Goal: Task Accomplishment & Management: Use online tool/utility

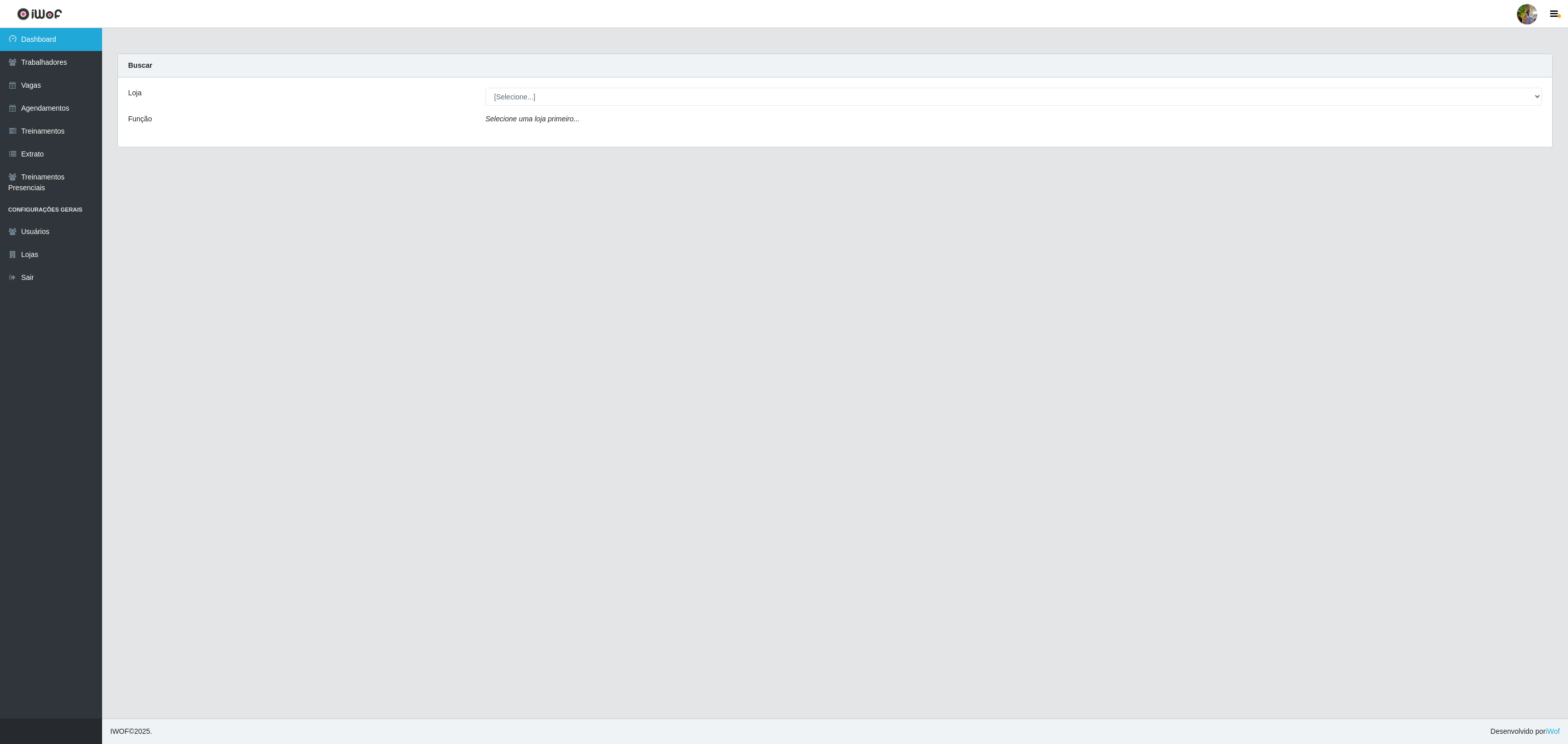
click at [87, 50] on link "Dashboard" at bounding box center [51, 40] width 102 height 23
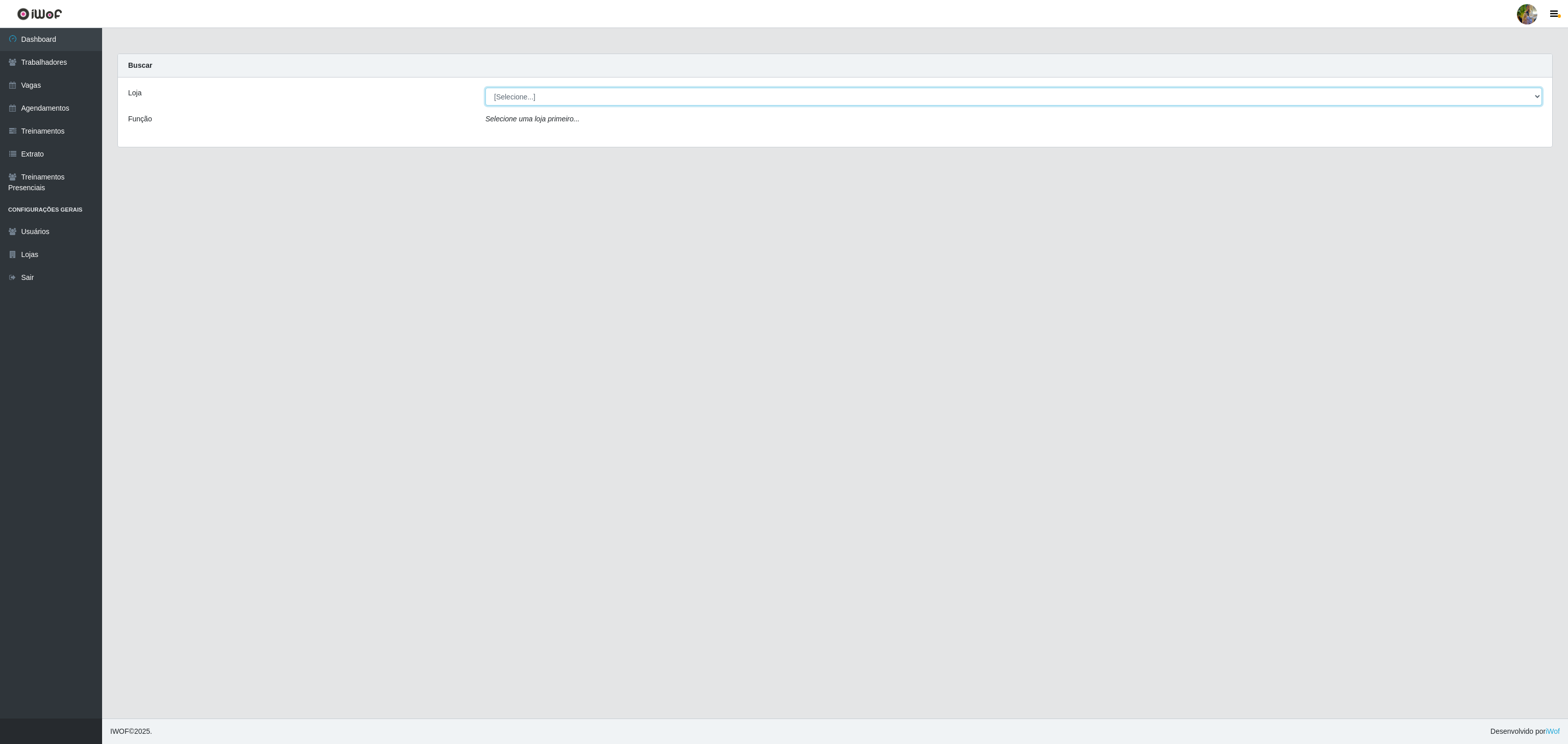
click at [519, 95] on select "[Selecione...] Atacado Vem - [GEOGRAPHIC_DATA] 30 Laranjeiras Velha Atacado Vem…" at bounding box center [1013, 96] width 1057 height 18
click at [569, 526] on main "Carregando... Buscar Loja [Selecione...] Atacado Vem - [GEOGRAPHIC_DATA] 30 Lar…" at bounding box center [835, 373] width 1466 height 690
click at [625, 96] on select "[Selecione...] Atacado Vem - [GEOGRAPHIC_DATA] 30 Laranjeiras Velha Atacado Vem…" at bounding box center [1013, 96] width 1057 height 18
click at [485, 88] on select "[Selecione...] Atacado Vem - [GEOGRAPHIC_DATA] 30 Laranjeiras Velha Atacado Vem…" at bounding box center [1013, 96] width 1057 height 18
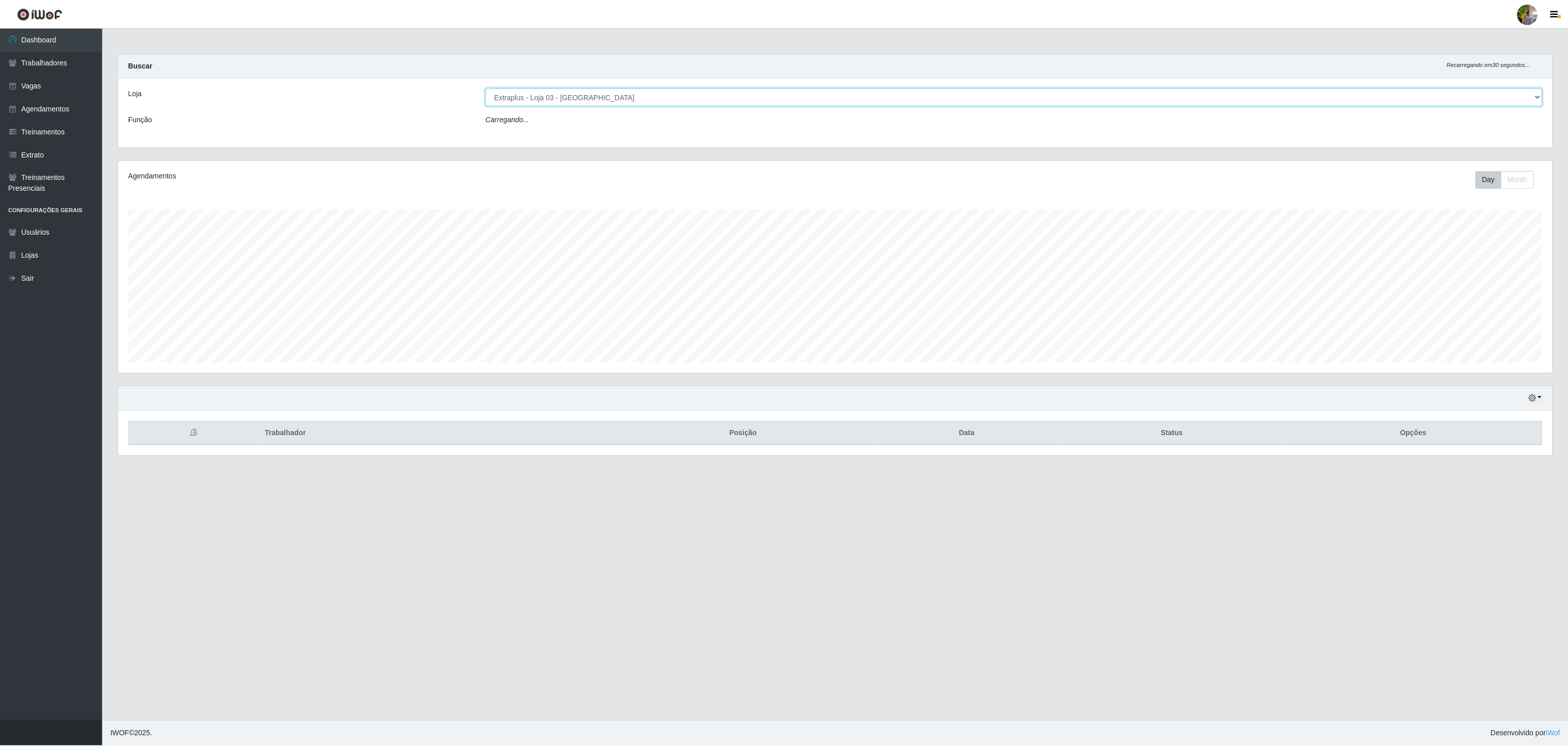
scroll to position [213, 1436]
click at [658, 99] on select "[Selecione...] Atacado Vem - [GEOGRAPHIC_DATA] 30 Laranjeiras Velha Atacado Vem…" at bounding box center [1015, 96] width 1058 height 18
click at [530, 94] on select "[Selecione...] Atacado Vem - [GEOGRAPHIC_DATA] 30 Laranjeiras Velha Atacado Vem…" at bounding box center [1015, 96] width 1058 height 18
click at [486, 88] on select "[Selecione...] Atacado Vem - [GEOGRAPHIC_DATA] 30 Laranjeiras Velha Atacado Vem…" at bounding box center [1015, 96] width 1058 height 18
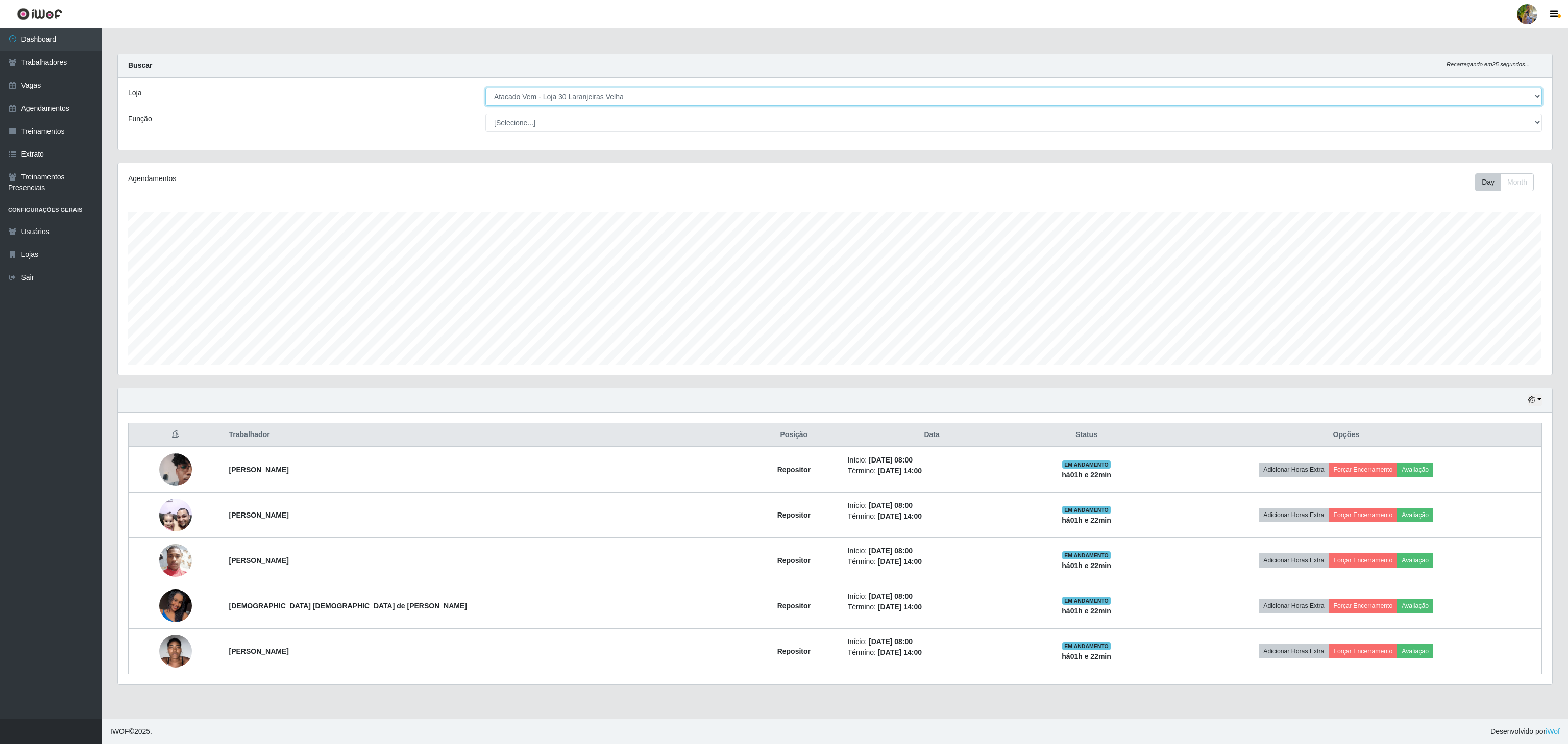
click at [637, 96] on select "[Selecione...] Atacado Vem - [GEOGRAPHIC_DATA] 30 Laranjeiras Velha Atacado Vem…" at bounding box center [1013, 96] width 1057 height 18
click at [485, 88] on select "[Selecione...] Atacado Vem - [GEOGRAPHIC_DATA] 30 Laranjeiras Velha Atacado Vem…" at bounding box center [1013, 96] width 1057 height 18
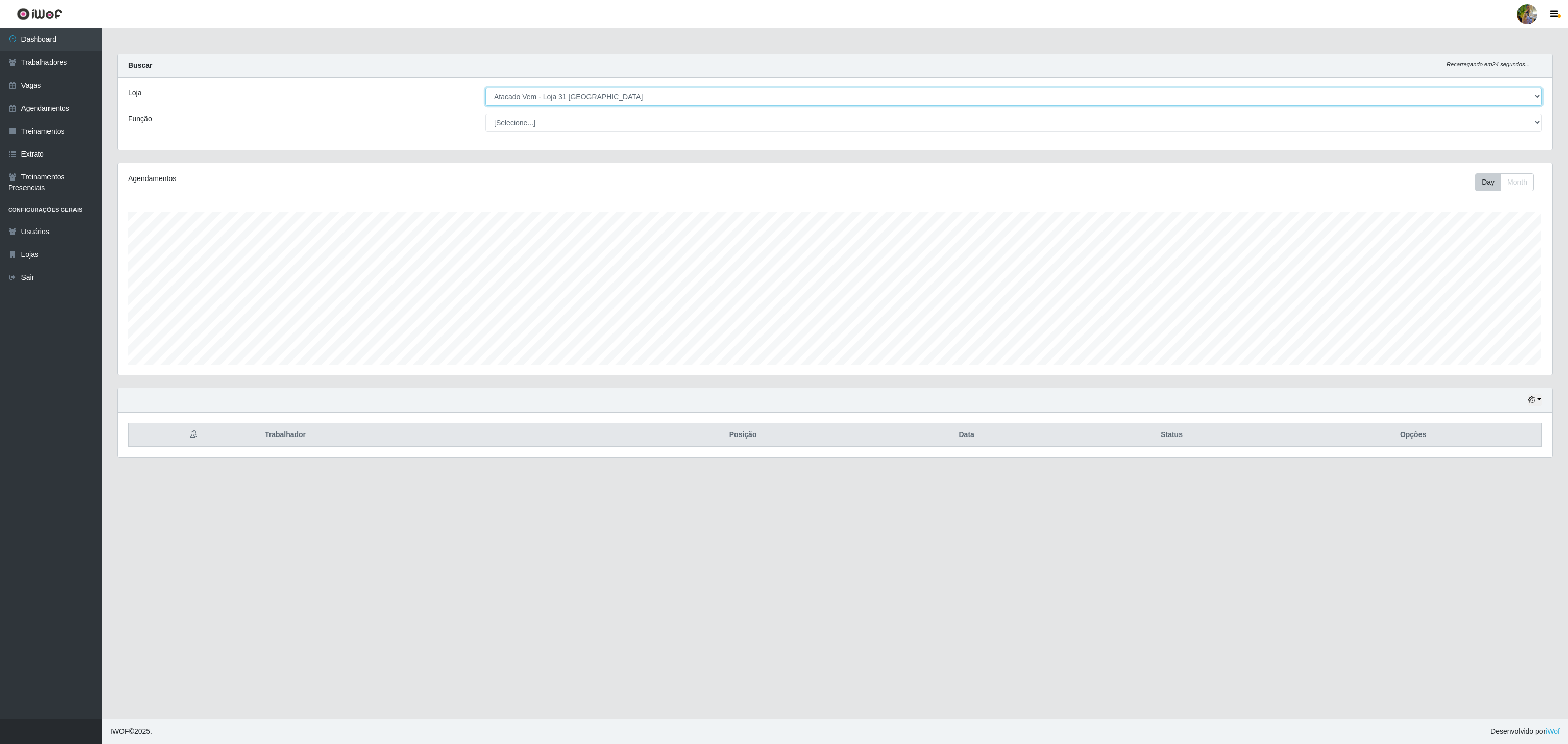
click at [584, 96] on select "[Selecione...] Atacado Vem - [GEOGRAPHIC_DATA] 30 Laranjeiras Velha Atacado Vem…" at bounding box center [1013, 96] width 1057 height 18
click at [485, 88] on select "[Selecione...] Atacado Vem - [GEOGRAPHIC_DATA] 30 Laranjeiras Velha Atacado Vem…" at bounding box center [1013, 96] width 1057 height 18
click at [614, 94] on select "[Selecione...] Atacado Vem - [GEOGRAPHIC_DATA] 30 Laranjeiras Velha Atacado Vem…" at bounding box center [1013, 96] width 1057 height 18
click at [485, 88] on select "[Selecione...] Atacado Vem - [GEOGRAPHIC_DATA] 30 Laranjeiras Velha Atacado Vem…" at bounding box center [1013, 96] width 1057 height 18
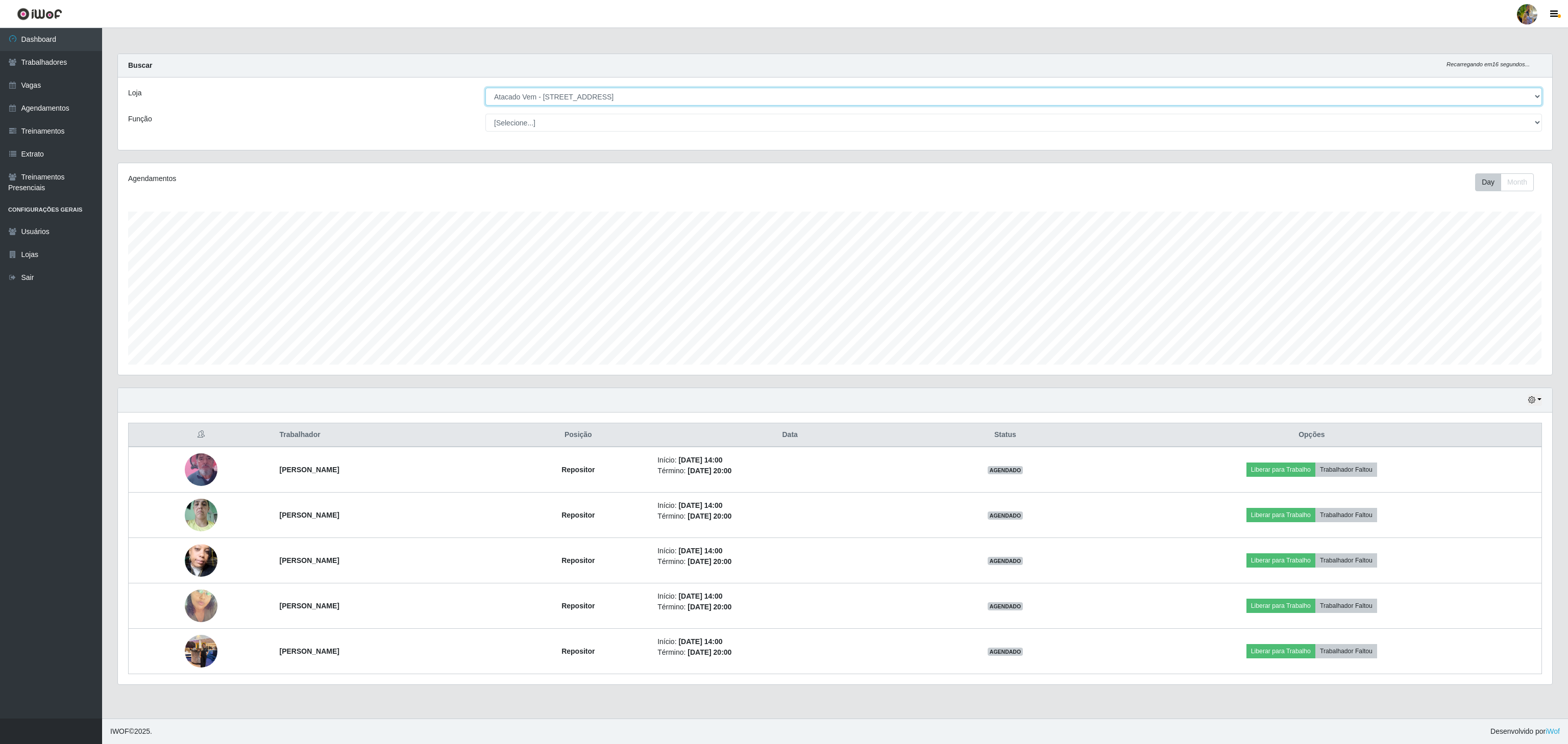
click at [689, 102] on select "[Selecione...] Atacado Vem - [GEOGRAPHIC_DATA] 30 Laranjeiras Velha Atacado Vem…" at bounding box center [1013, 96] width 1057 height 18
click at [485, 88] on select "[Selecione...] Atacado Vem - [GEOGRAPHIC_DATA] 30 Laranjeiras Velha Atacado Vem…" at bounding box center [1013, 96] width 1057 height 18
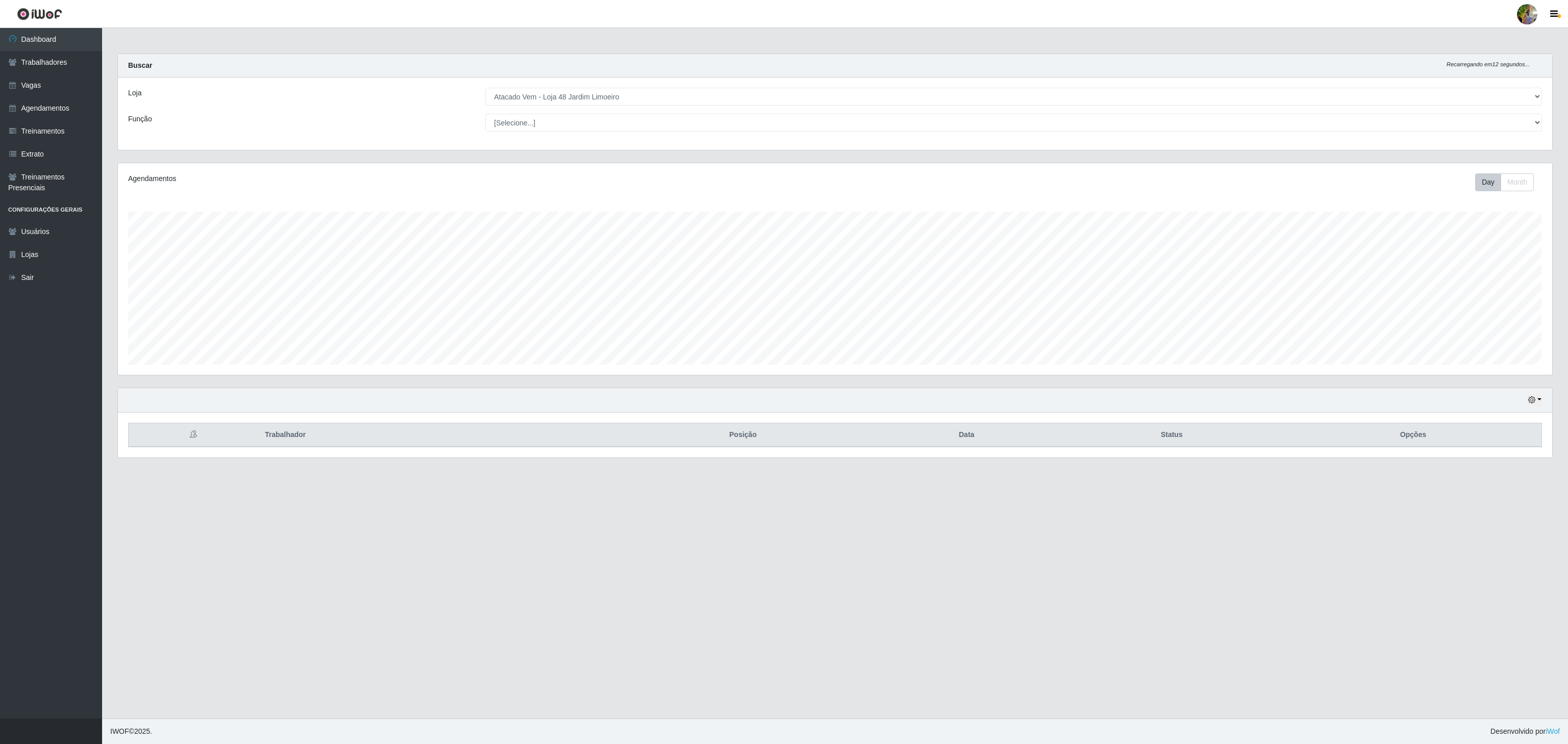
click at [643, 109] on div "Loja [Selecione...] Atacado Vem - [GEOGRAPHIC_DATA] 30 Laranjeiras Velha Atacad…" at bounding box center [835, 113] width 1434 height 72
click at [636, 105] on select "[Selecione...] Atacado Vem - [GEOGRAPHIC_DATA] 30 Laranjeiras Velha Atacado Vem…" at bounding box center [1013, 96] width 1057 height 18
click at [485, 88] on select "[Selecione...] Atacado Vem - [GEOGRAPHIC_DATA] 30 Laranjeiras Velha Atacado Vem…" at bounding box center [1013, 96] width 1057 height 18
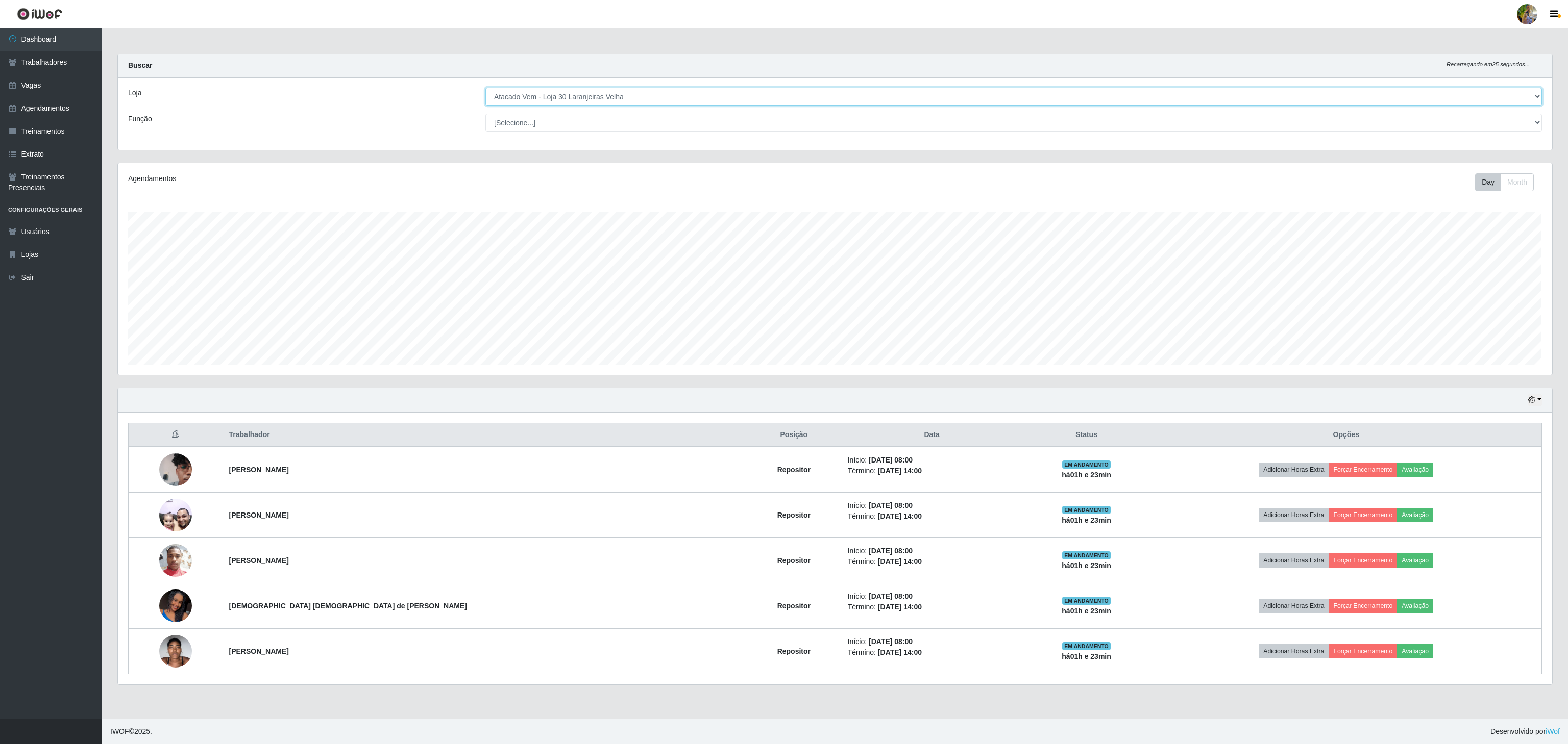
click at [688, 100] on select "[Selecione...] Atacado Vem - [GEOGRAPHIC_DATA] 30 Laranjeiras Velha Atacado Vem…" at bounding box center [1013, 96] width 1057 height 18
click at [485, 88] on select "[Selecione...] Atacado Vem - [GEOGRAPHIC_DATA] 30 Laranjeiras Velha Atacado Vem…" at bounding box center [1013, 96] width 1057 height 18
click at [609, 99] on select "[Selecione...] Atacado Vem - [GEOGRAPHIC_DATA] 30 Laranjeiras Velha Atacado Vem…" at bounding box center [1013, 96] width 1057 height 18
click at [485, 88] on select "[Selecione...] Atacado Vem - [GEOGRAPHIC_DATA] 30 Laranjeiras Velha Atacado Vem…" at bounding box center [1013, 96] width 1057 height 18
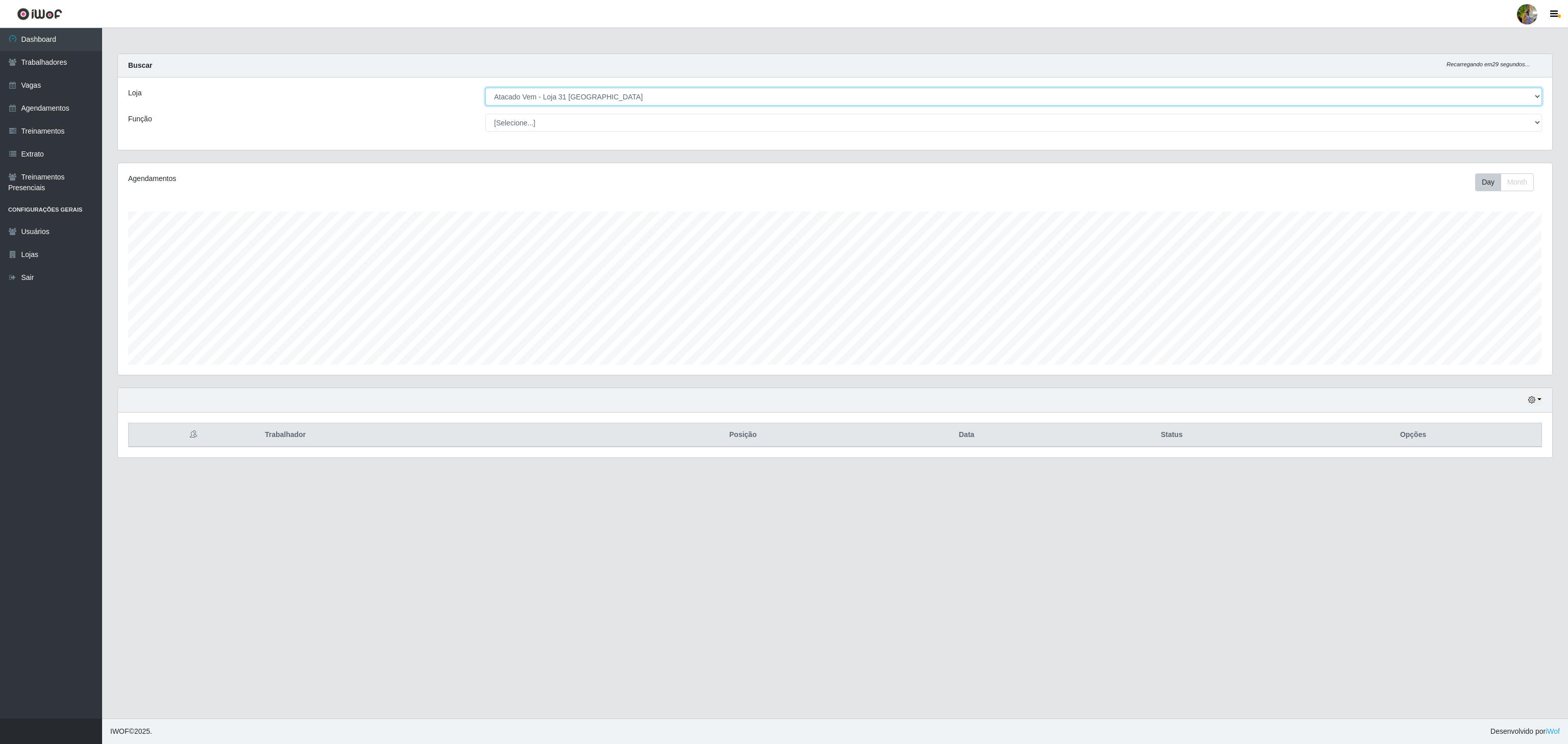
click at [600, 89] on select "[Selecione...] Atacado Vem - [GEOGRAPHIC_DATA] 30 Laranjeiras Velha Atacado Vem…" at bounding box center [1013, 96] width 1057 height 18
click at [485, 88] on select "[Selecione...] Atacado Vem - [GEOGRAPHIC_DATA] 30 Laranjeiras Velha Atacado Vem…" at bounding box center [1013, 96] width 1057 height 18
click at [603, 96] on select "[Selecione...] Atacado Vem - [GEOGRAPHIC_DATA] 30 Laranjeiras Velha Atacado Vem…" at bounding box center [1013, 96] width 1057 height 18
click at [485, 88] on select "[Selecione...] Atacado Vem - [GEOGRAPHIC_DATA] 30 Laranjeiras Velha Atacado Vem…" at bounding box center [1013, 96] width 1057 height 18
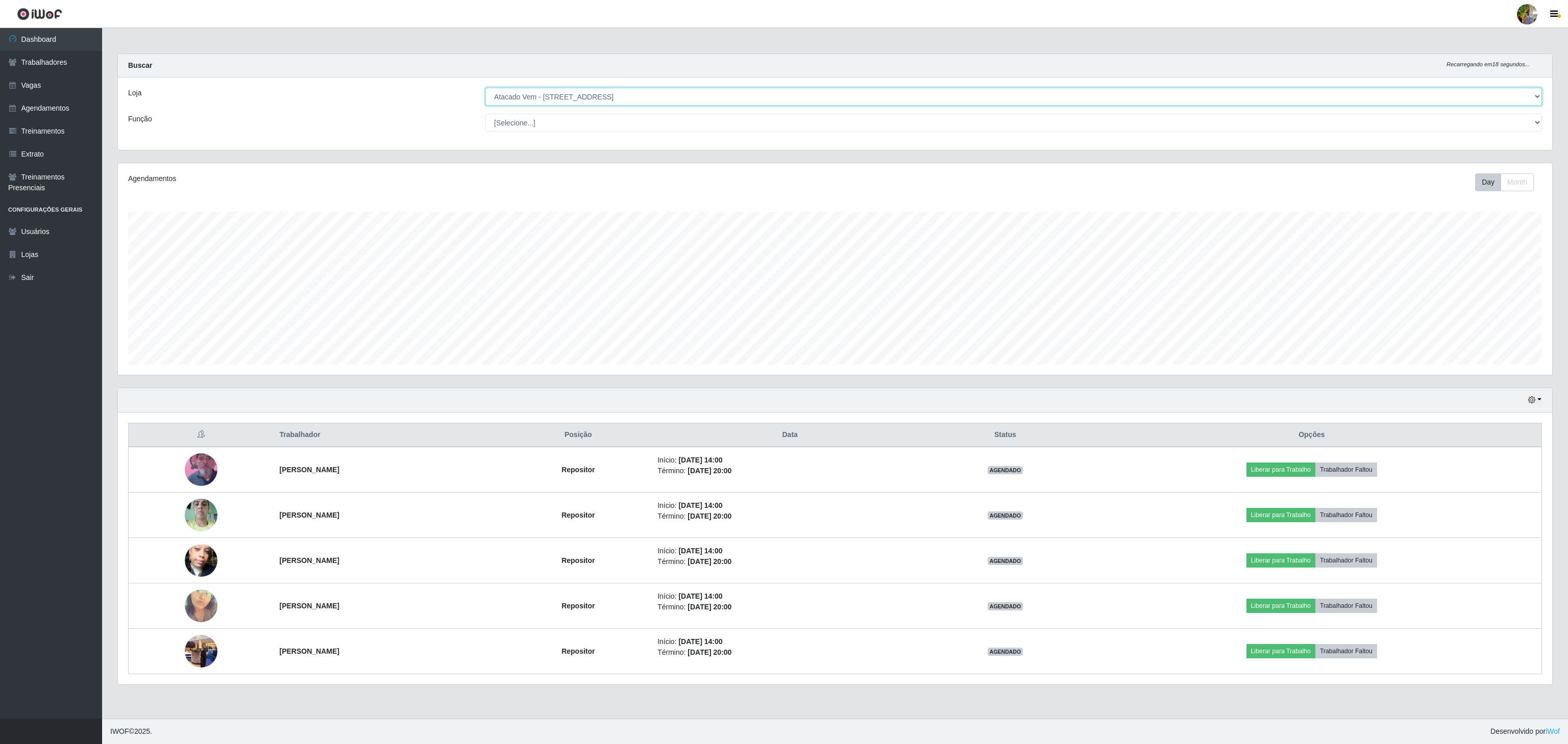
click at [555, 93] on select "[Selecione...] Atacado Vem - [GEOGRAPHIC_DATA] 30 Laranjeiras Velha Atacado Vem…" at bounding box center [1013, 96] width 1057 height 18
click at [485, 88] on select "[Selecione...] Atacado Vem - [GEOGRAPHIC_DATA] 30 Laranjeiras Velha Atacado Vem…" at bounding box center [1013, 96] width 1057 height 18
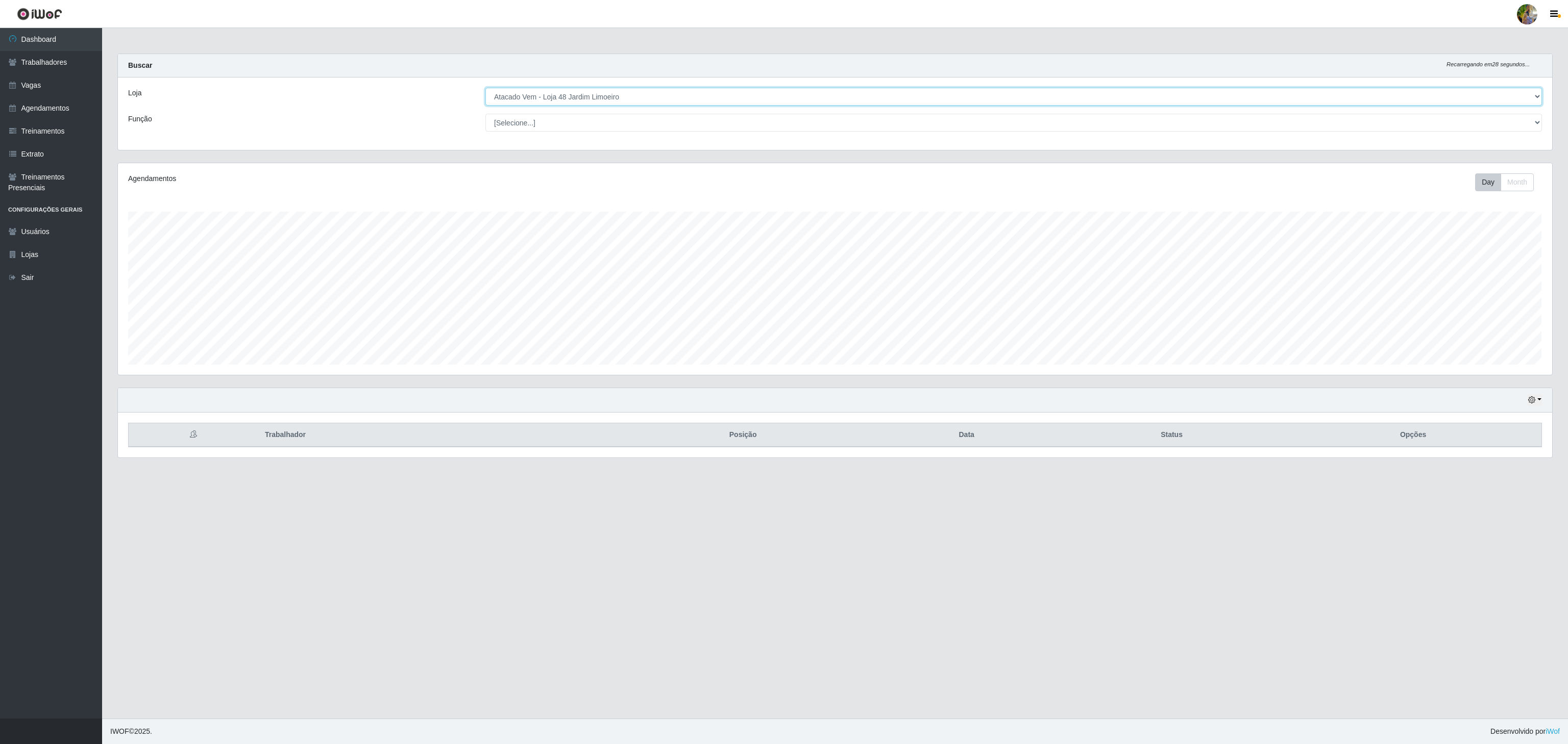
click at [601, 105] on select "[Selecione...] Atacado Vem - [GEOGRAPHIC_DATA] 30 Laranjeiras Velha Atacado Vem…" at bounding box center [1013, 96] width 1057 height 18
click at [485, 88] on select "[Selecione...] Atacado Vem - [GEOGRAPHIC_DATA] 30 Laranjeiras Velha Atacado Vem…" at bounding box center [1013, 96] width 1057 height 18
drag, startPoint x: 680, startPoint y: 97, endPoint x: 677, endPoint y: 103, distance: 6.7
click at [680, 97] on select "[Selecione...] Atacado Vem - [GEOGRAPHIC_DATA] 30 Laranjeiras Velha Atacado Vem…" at bounding box center [1013, 96] width 1057 height 18
click at [485, 88] on select "[Selecione...] Atacado Vem - [GEOGRAPHIC_DATA] 30 Laranjeiras Velha Atacado Vem…" at bounding box center [1013, 96] width 1057 height 18
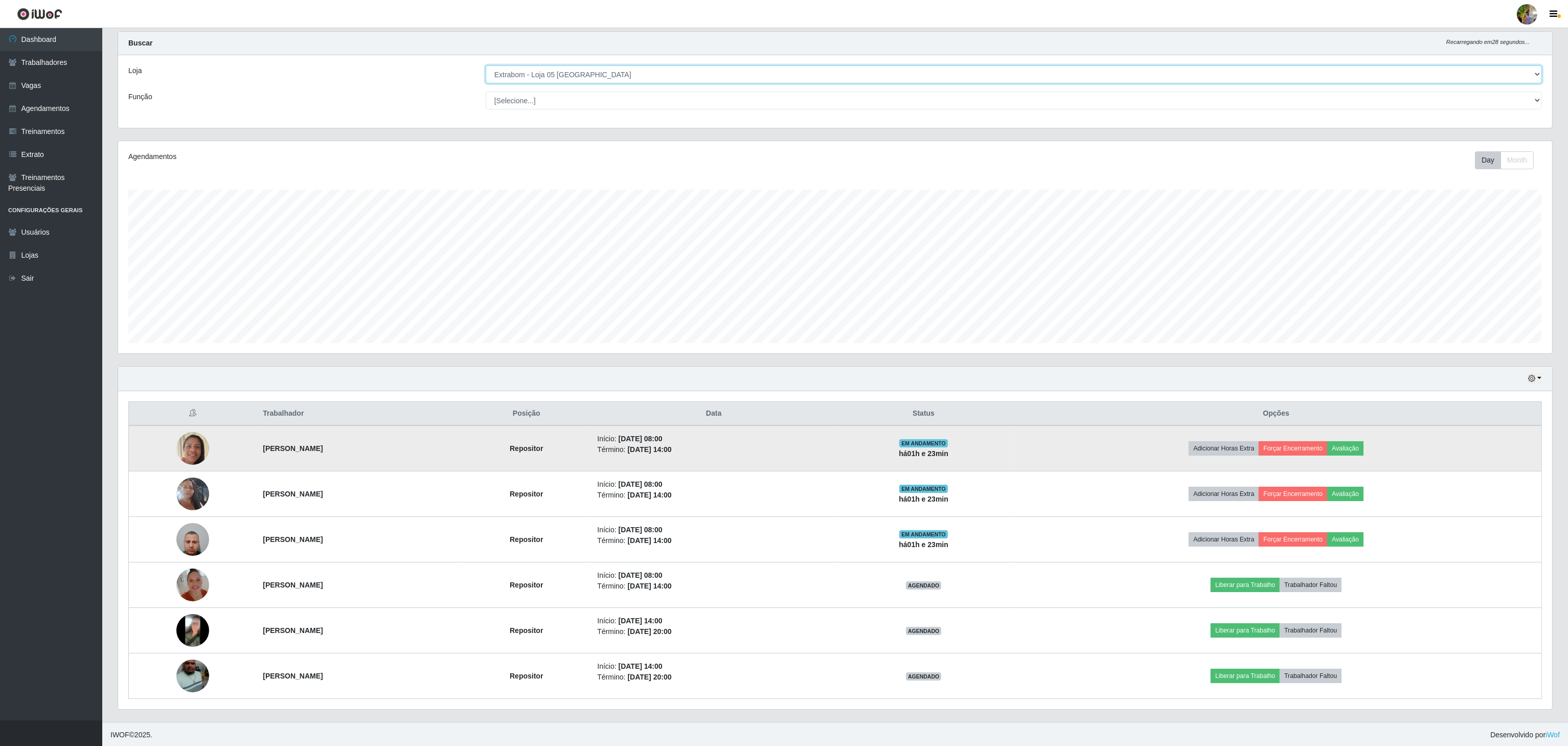
scroll to position [29, 0]
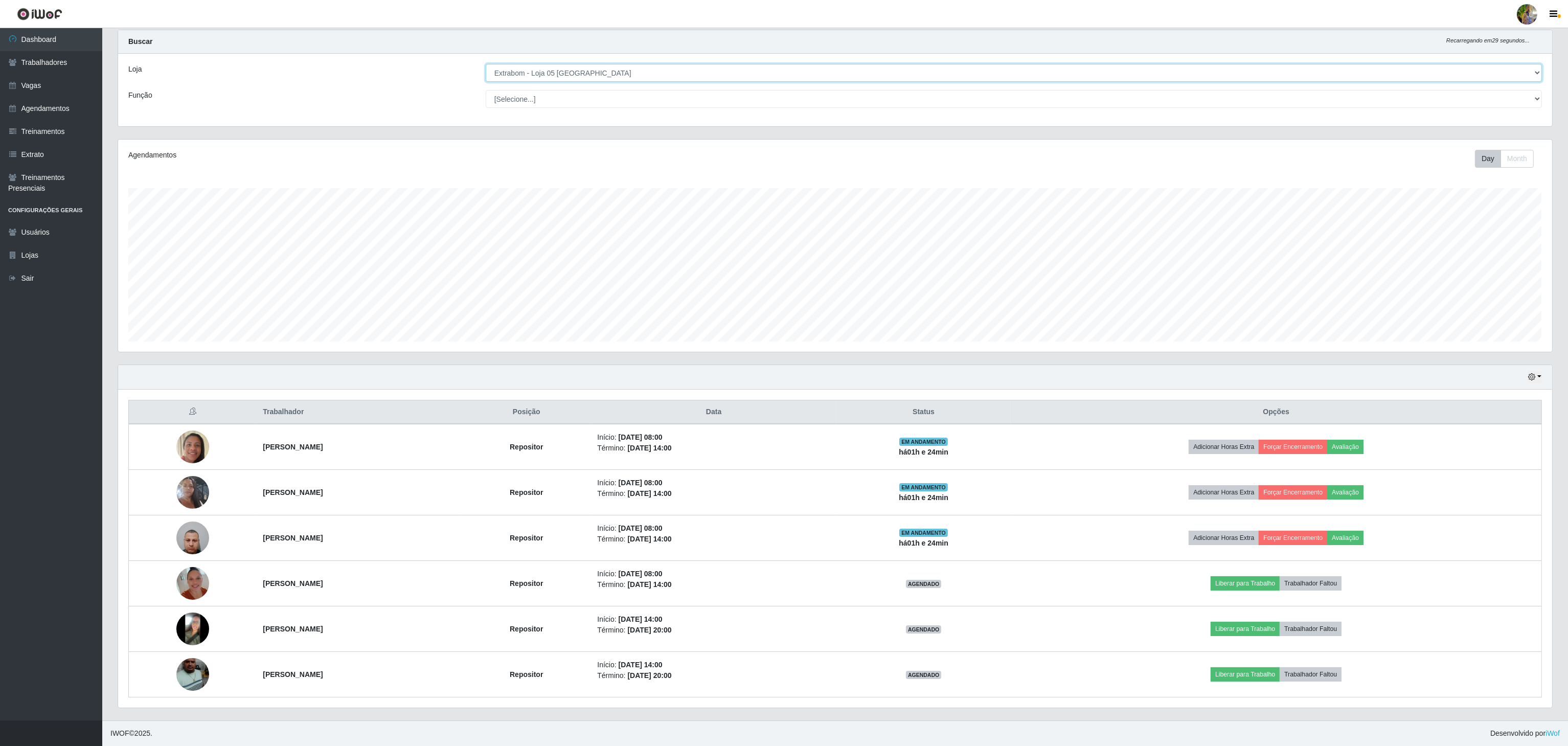
click at [622, 64] on select "[Selecione...] Atacado Vem - [GEOGRAPHIC_DATA] 30 Laranjeiras Velha Atacado Vem…" at bounding box center [1014, 73] width 1056 height 18
click at [486, 82] on select "[Selecione...] Atacado Vem - [GEOGRAPHIC_DATA] 30 Laranjeiras Velha Atacado Vem…" at bounding box center [1014, 73] width 1056 height 18
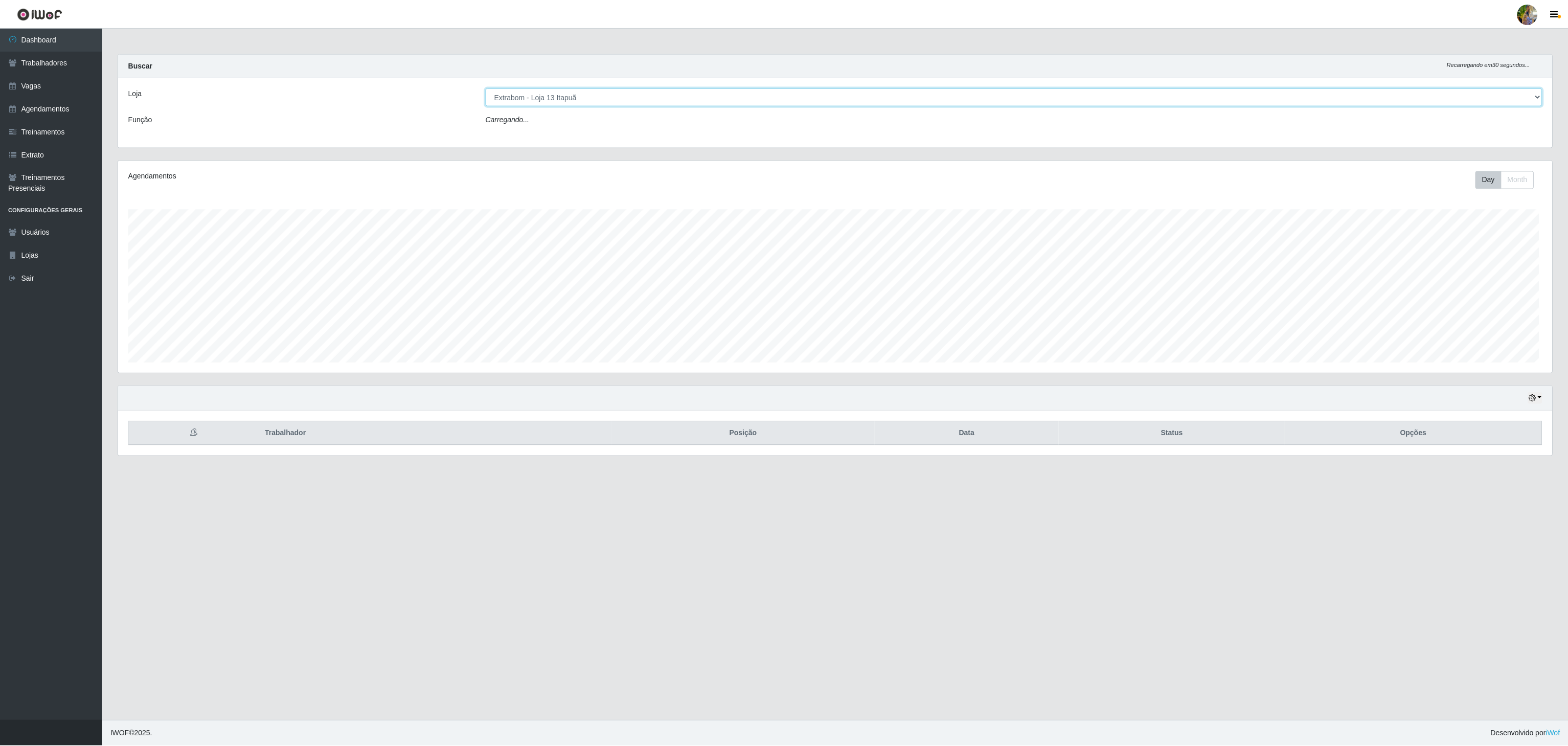
scroll to position [213, 1436]
click at [586, 95] on select "[Selecione...] Atacado Vem - [GEOGRAPHIC_DATA] 30 Laranjeiras Velha Atacado Vem…" at bounding box center [1015, 96] width 1058 height 18
click at [486, 88] on select "[Selecione...] Atacado Vem - [GEOGRAPHIC_DATA] 30 Laranjeiras Velha Atacado Vem…" at bounding box center [1015, 96] width 1058 height 18
click at [582, 91] on select "[Selecione...] Atacado Vem - [GEOGRAPHIC_DATA] 30 Laranjeiras Velha Atacado Vem…" at bounding box center [1015, 96] width 1058 height 18
click at [486, 88] on select "[Selecione...] Atacado Vem - [GEOGRAPHIC_DATA] 30 Laranjeiras Velha Atacado Vem…" at bounding box center [1015, 96] width 1058 height 18
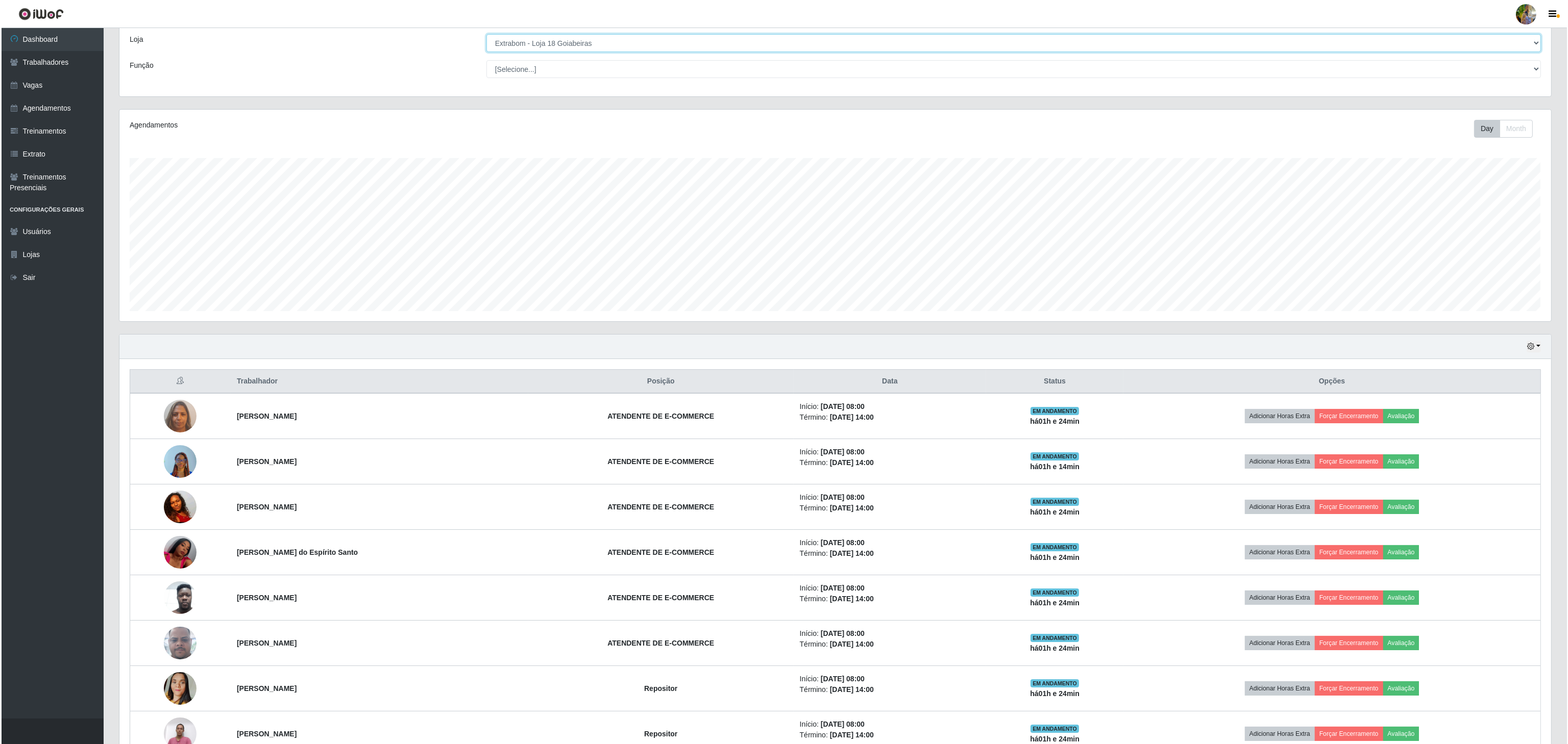
scroll to position [0, 0]
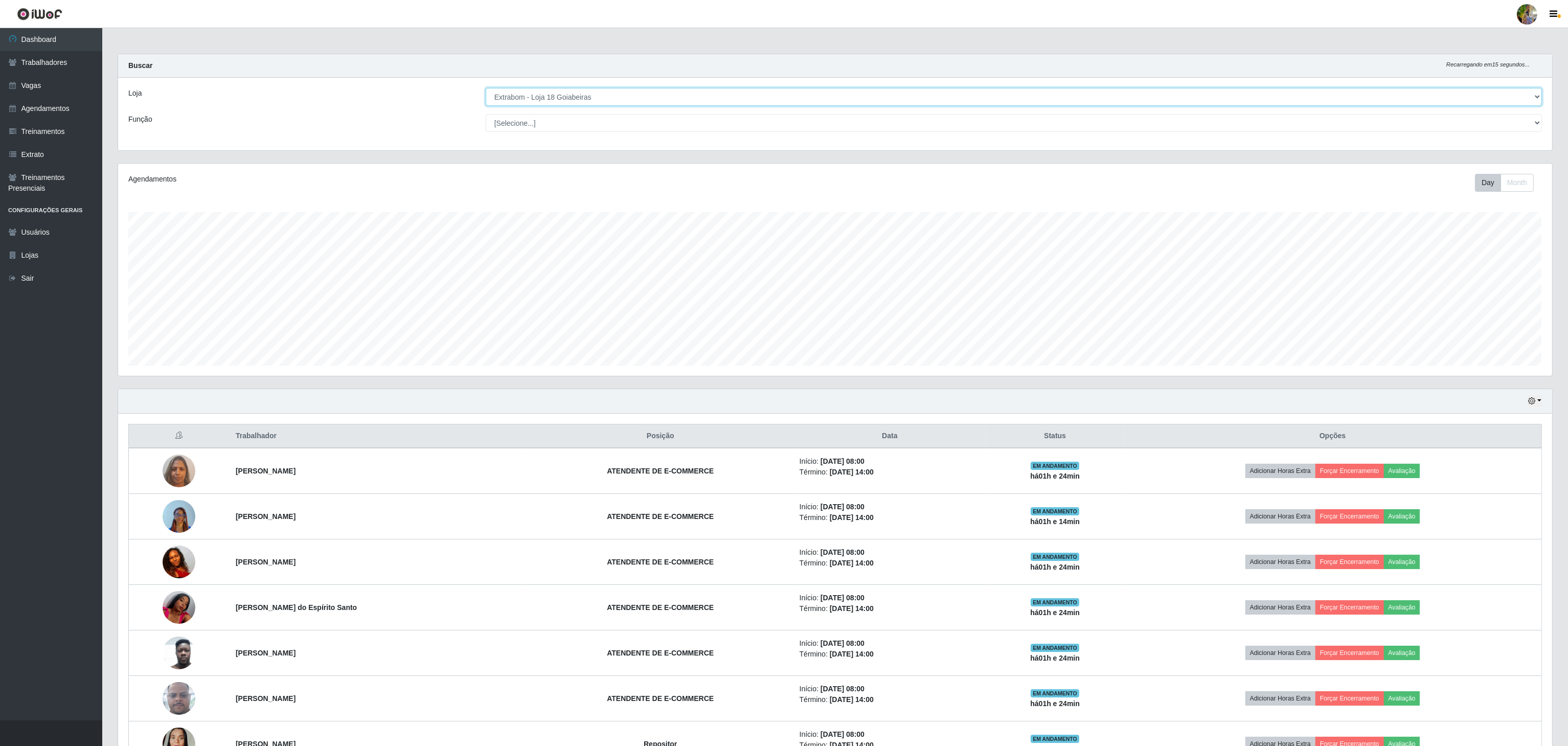
click at [810, 96] on select "[Selecione...] Atacado Vem - [GEOGRAPHIC_DATA] 30 Laranjeiras Velha Atacado Vem…" at bounding box center [1014, 96] width 1056 height 18
click at [486, 88] on select "[Selecione...] Atacado Vem - [GEOGRAPHIC_DATA] 30 Laranjeiras Velha Atacado Vem…" at bounding box center [1014, 96] width 1056 height 18
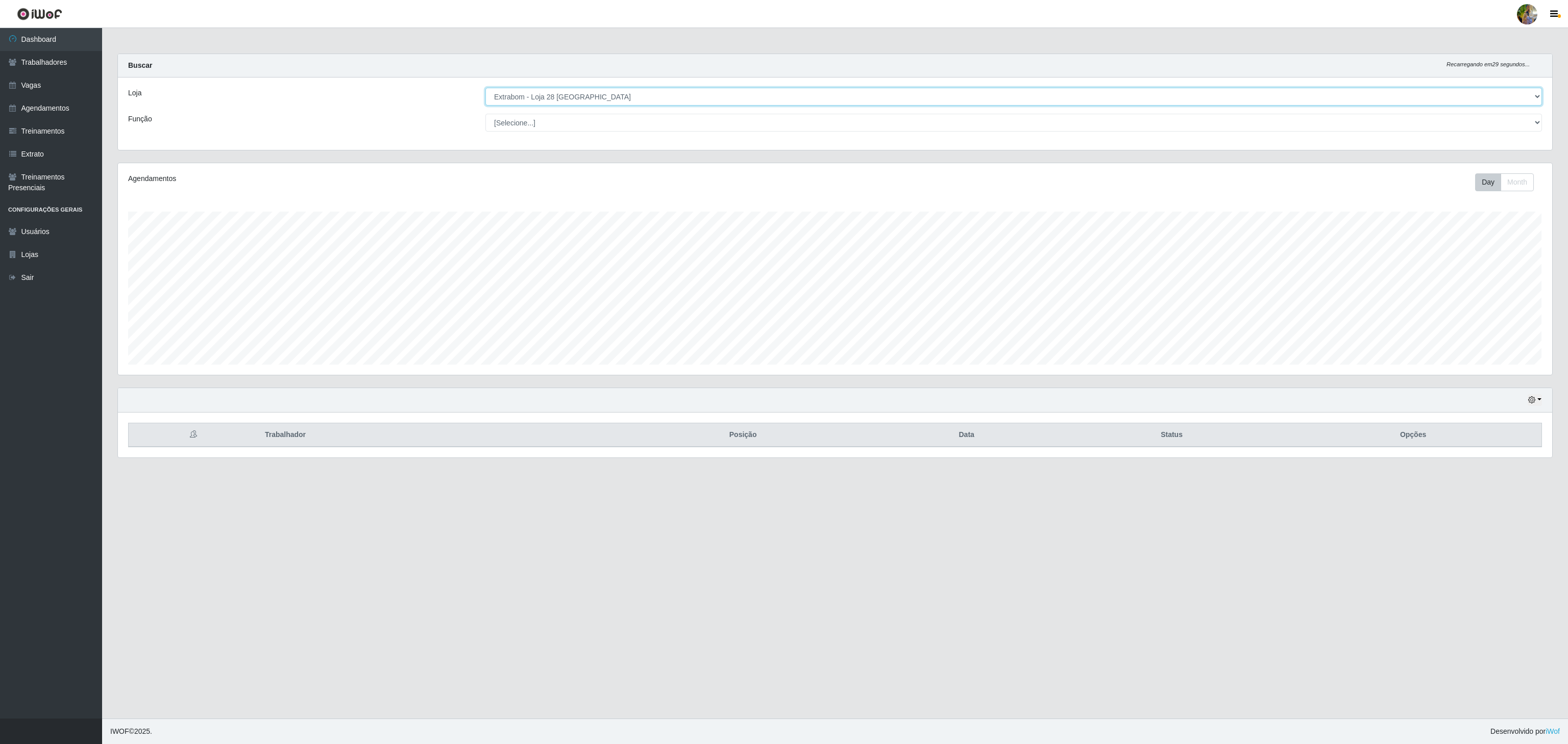
click at [610, 99] on select "[Selecione...] Atacado Vem - [GEOGRAPHIC_DATA] 30 Laranjeiras Velha Atacado Vem…" at bounding box center [1013, 96] width 1057 height 18
click at [485, 88] on select "[Selecione...] Atacado Vem - [GEOGRAPHIC_DATA] 30 Laranjeiras Velha Atacado Vem…" at bounding box center [1013, 96] width 1057 height 18
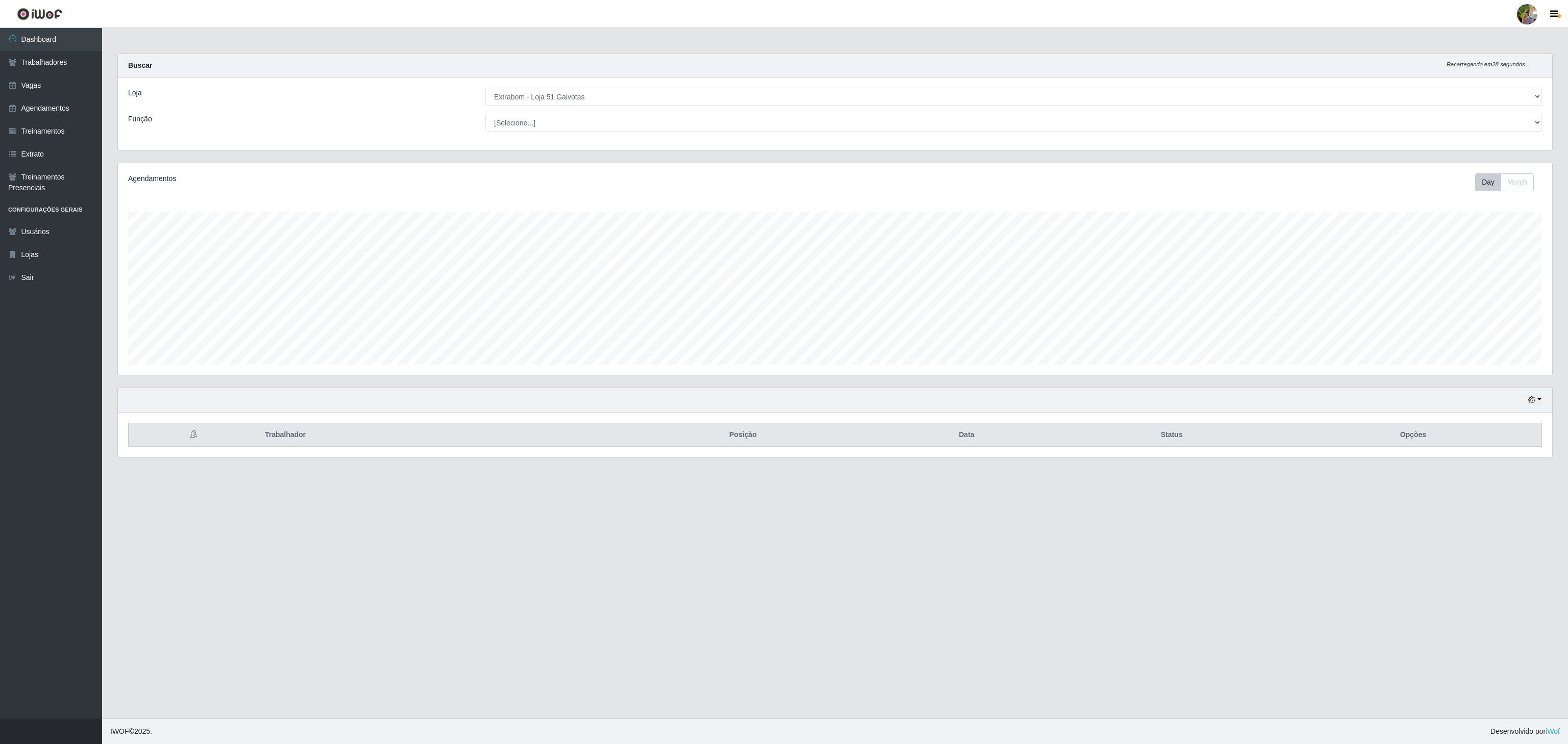
click at [590, 107] on div "Loja [Selecione...] Atacado Vem - [GEOGRAPHIC_DATA] 30 Laranjeiras Velha Atacad…" at bounding box center [835, 113] width 1434 height 72
click at [578, 91] on select "[Selecione...] Atacado Vem - [GEOGRAPHIC_DATA] 30 Laranjeiras Velha Atacado Vem…" at bounding box center [1013, 96] width 1057 height 18
click at [485, 88] on select "[Selecione...] Atacado Vem - [GEOGRAPHIC_DATA] 30 Laranjeiras Velha Atacado Vem…" at bounding box center [1013, 96] width 1057 height 18
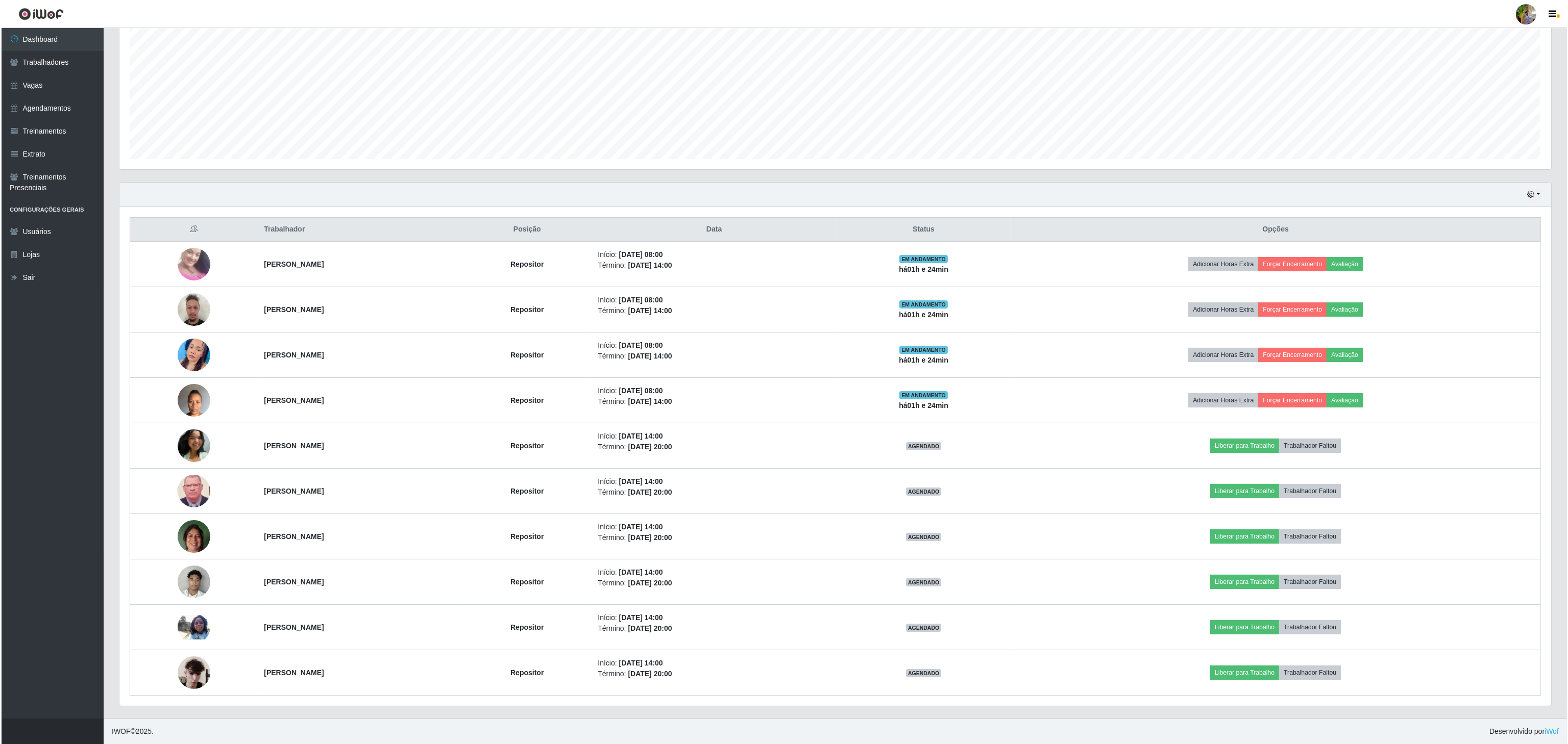
scroll to position [0, 0]
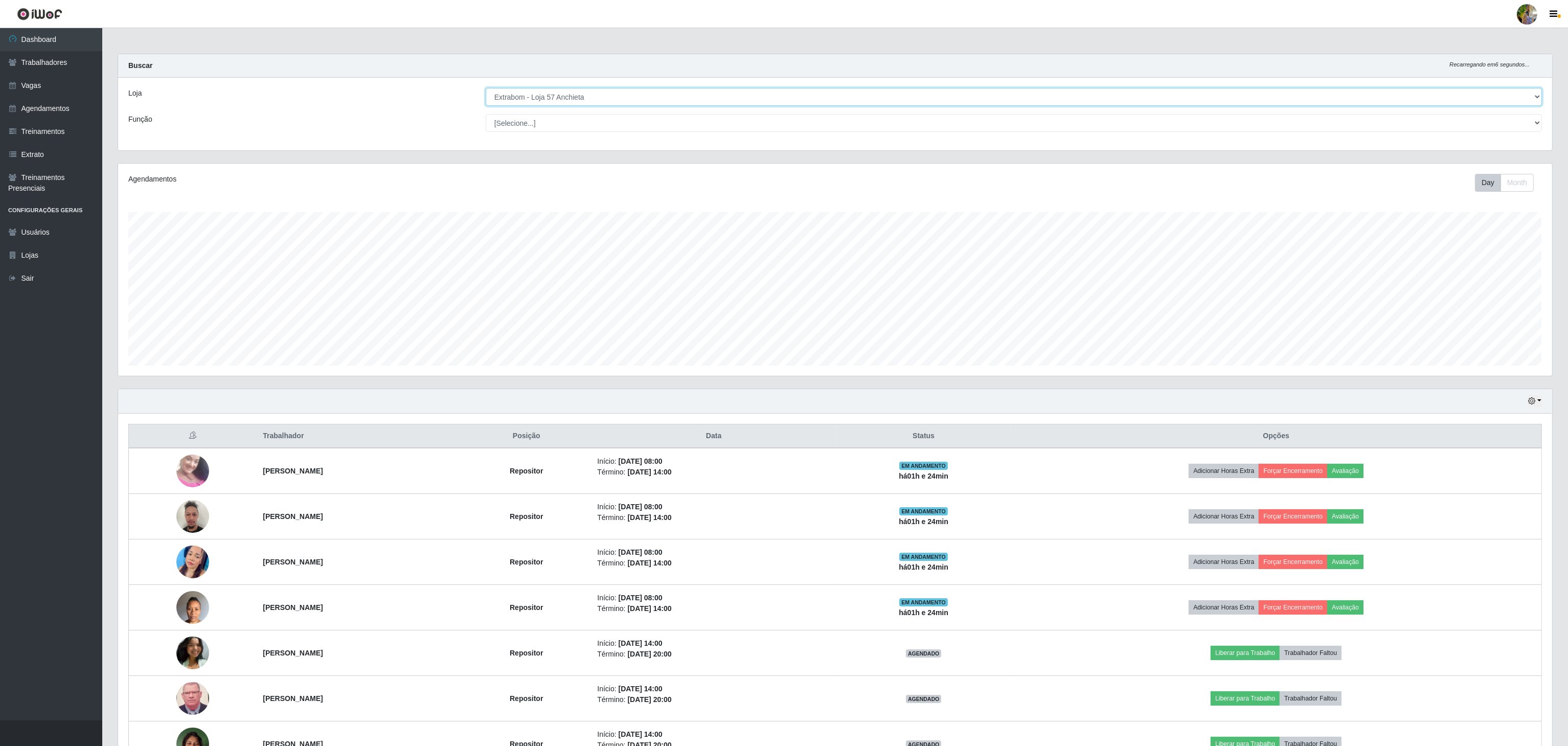
click at [645, 89] on select "[Selecione...] Atacado Vem - [GEOGRAPHIC_DATA] 30 Laranjeiras Velha Atacado Vem…" at bounding box center [1014, 96] width 1056 height 18
click at [486, 88] on select "[Selecione...] Atacado Vem - [GEOGRAPHIC_DATA] 30 Laranjeiras Velha Atacado Vem…" at bounding box center [1014, 96] width 1056 height 18
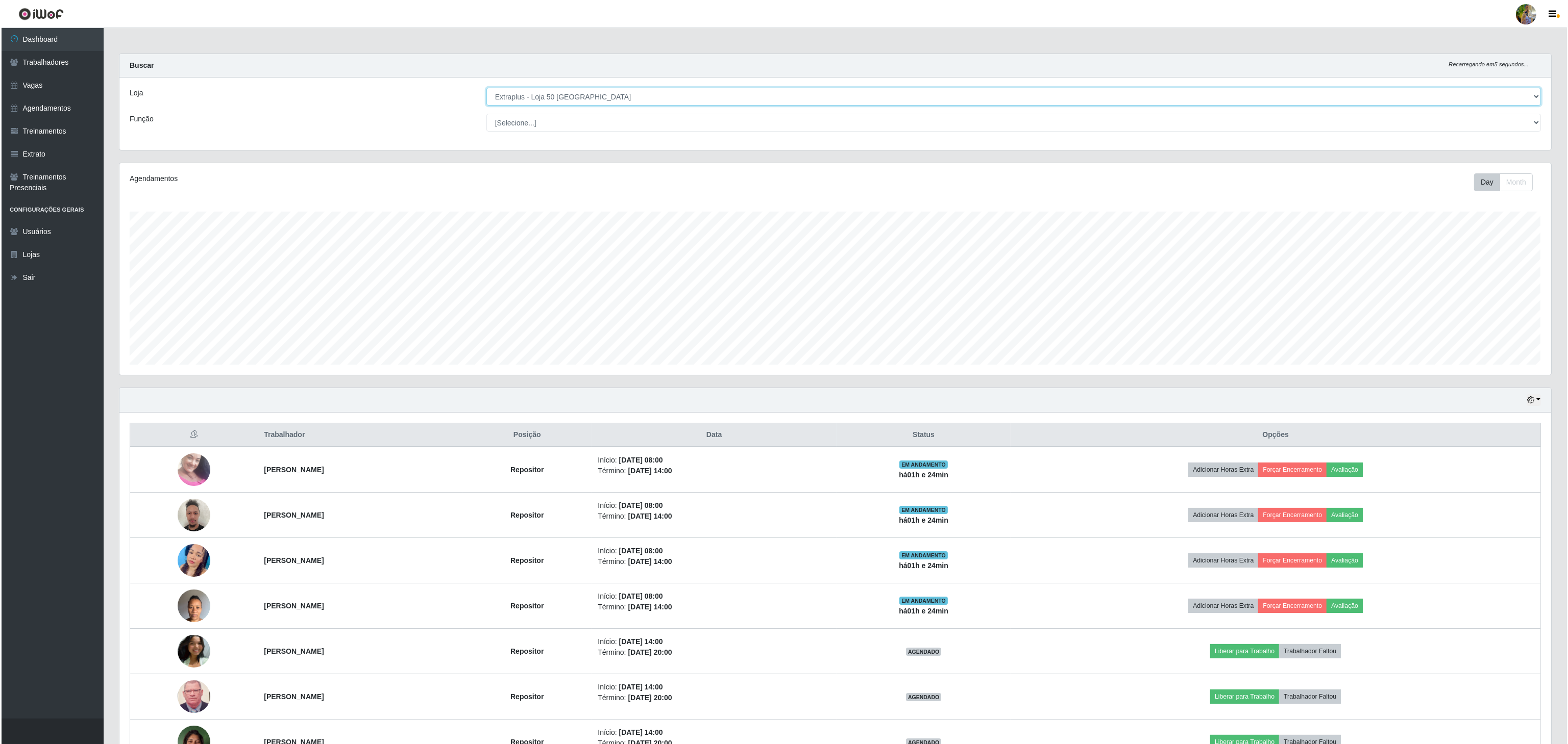
scroll to position [212, 1433]
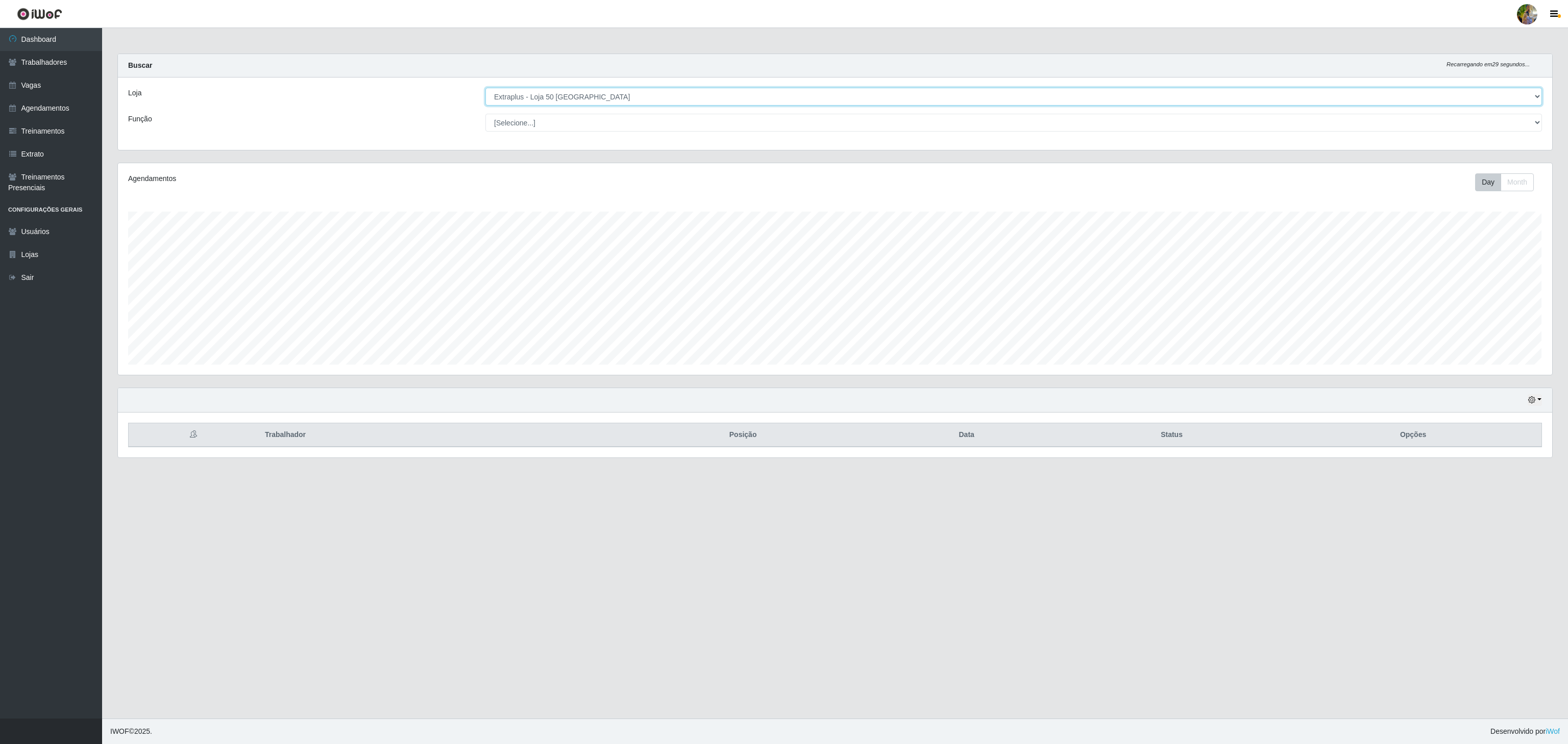
drag, startPoint x: 605, startPoint y: 96, endPoint x: 605, endPoint y: 103, distance: 7.0
click at [605, 97] on select "[Selecione...] Atacado Vem - [GEOGRAPHIC_DATA] 30 Laranjeiras Velha Atacado Vem…" at bounding box center [1013, 96] width 1057 height 18
click at [485, 88] on select "[Selecione...] Atacado Vem - [GEOGRAPHIC_DATA] 30 Laranjeiras Velha Atacado Vem…" at bounding box center [1013, 96] width 1057 height 18
drag, startPoint x: 586, startPoint y: 92, endPoint x: 586, endPoint y: 98, distance: 6.0
click at [586, 92] on select "[Selecione...] Atacado Vem - [GEOGRAPHIC_DATA] 30 Laranjeiras Velha Atacado Vem…" at bounding box center [1013, 96] width 1057 height 18
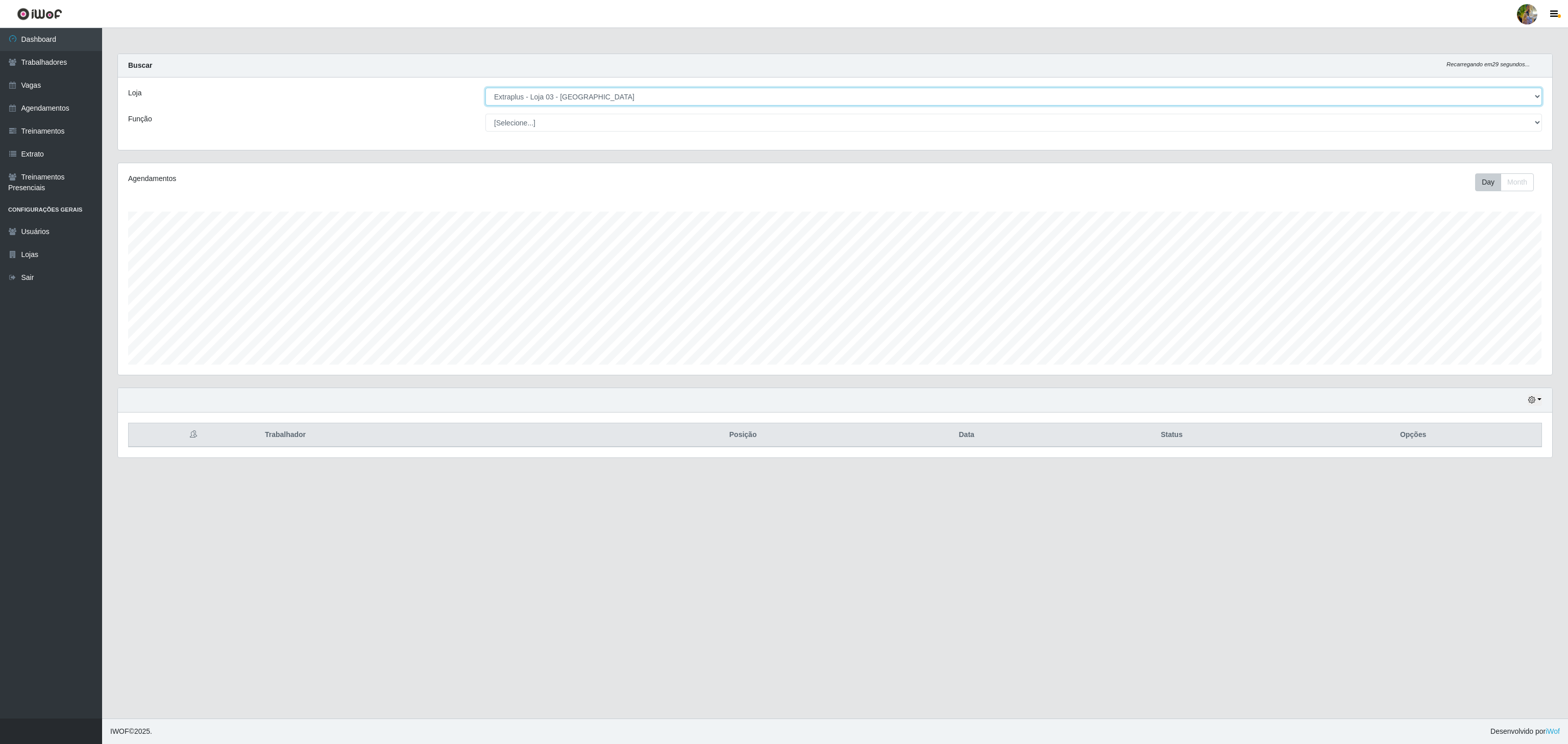
select select "451"
click at [485, 88] on select "[Selecione...] Atacado Vem - [GEOGRAPHIC_DATA] 30 Laranjeiras Velha Atacado Vem…" at bounding box center [1013, 96] width 1057 height 18
